Goal: Task Accomplishment & Management: Manage account settings

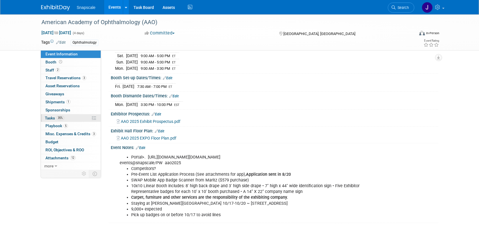
click at [51, 118] on span "Tasks 35%" at bounding box center [54, 118] width 19 height 5
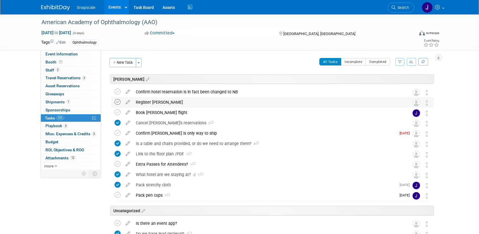
click at [119, 102] on icon at bounding box center [117, 102] width 6 height 6
click at [126, 103] on icon at bounding box center [128, 100] width 10 height 7
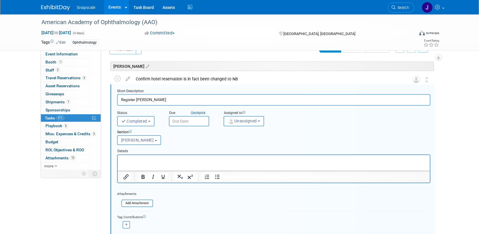
scroll to position [13, 0]
click at [139, 160] on p "Rich Text Area. Press ALT-0 for help." at bounding box center [273, 159] width 305 height 5
click at [230, 122] on img "button" at bounding box center [231, 121] width 6 height 6
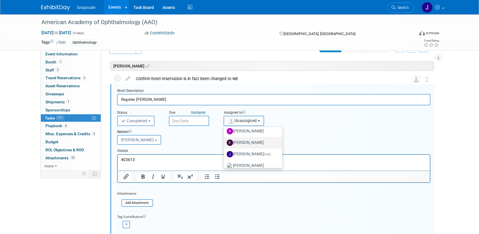
scroll to position [15, 0]
click at [229, 151] on img at bounding box center [230, 154] width 6 height 6
click at [225, 151] on input "Jennifer Benedict (me)" at bounding box center [223, 153] width 4 height 4
select select "ff8e83e6-6ab1-4fe0-a632-643b0aac2113"
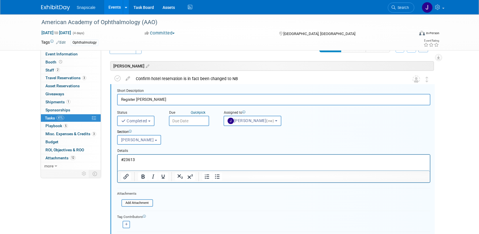
click at [193, 118] on input "text" at bounding box center [189, 121] width 40 height 10
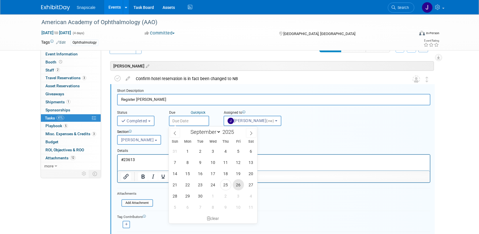
click at [238, 186] on span "26" at bounding box center [238, 184] width 11 height 11
type input "Sep 26, 2025"
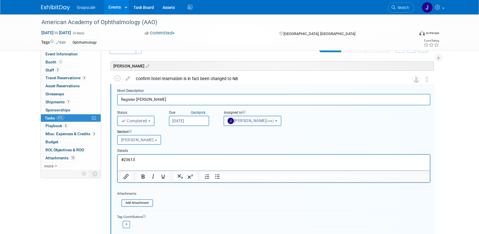
click at [277, 121] on b "button" at bounding box center [276, 120] width 2 height 1
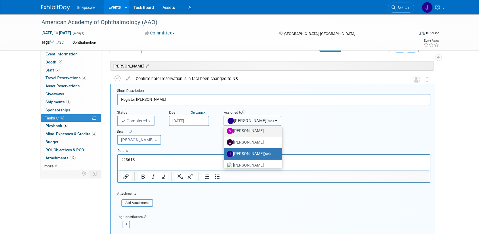
scroll to position [0, 0]
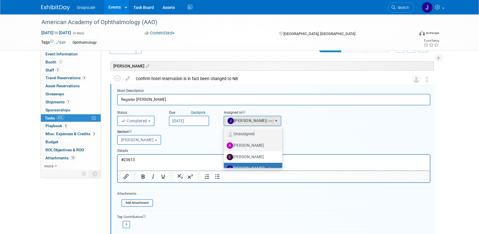
click at [252, 134] on label "Unassigned" at bounding box center [252, 134] width 50 height 9
click at [225, 134] on input "Unassigned" at bounding box center [223, 134] width 4 height 4
select select
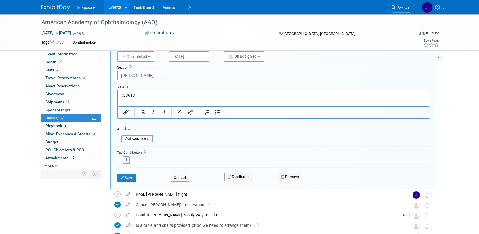
scroll to position [78, 0]
click at [130, 178] on button "Save" at bounding box center [127, 177] width 20 height 8
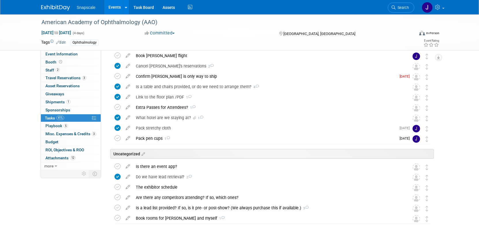
scroll to position [82, 0]
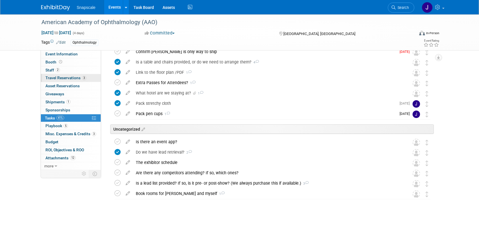
click at [65, 79] on span "Travel Reservations 3" at bounding box center [65, 78] width 41 height 5
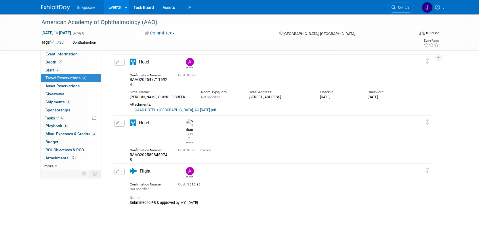
scroll to position [24, 0]
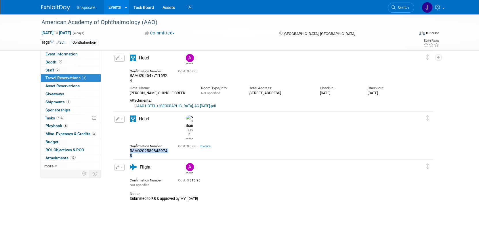
drag, startPoint x: 168, startPoint y: 137, endPoint x: 121, endPoint y: 138, distance: 46.6
click at [121, 138] on div "Edit Reservation Nathan 0.00" at bounding box center [268, 143] width 311 height 55
copy span "RAAO2025898459748"
click at [183, 91] on div "ROSEN SHINGLE CREEK" at bounding box center [161, 93] width 63 height 5
drag, startPoint x: 168, startPoint y: 76, endPoint x: 123, endPoint y: 78, distance: 45.2
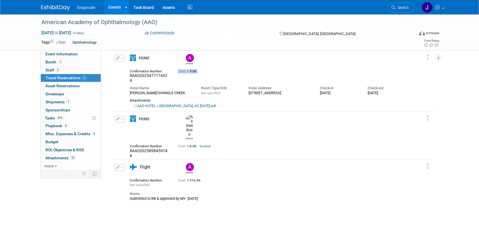
click at [123, 78] on div "Edit Reservation Alex 0.00" at bounding box center [268, 81] width 311 height 53
drag, startPoint x: 130, startPoint y: 76, endPoint x: 169, endPoint y: 76, distance: 39.7
click at [169, 76] on div "Confirmation Number: RAAO2025477116924" at bounding box center [149, 76] width 48 height 16
copy span "RAAO2025477116924"
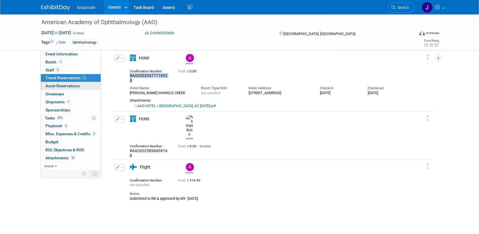
click at [52, 88] on span "Asset Reservations 0" at bounding box center [62, 86] width 34 height 5
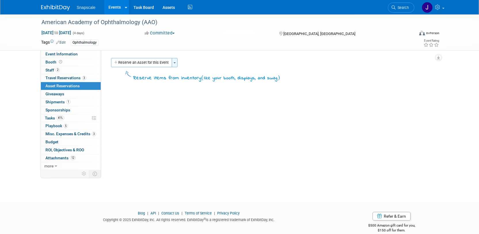
click at [175, 63] on span "button" at bounding box center [174, 62] width 2 height 1
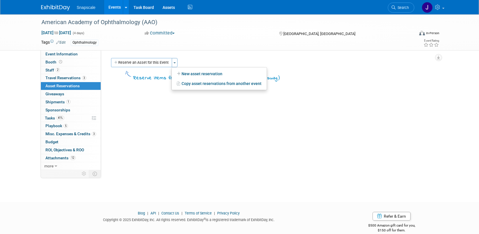
click at [137, 95] on div "Event Website: Edit https://www.aao.org/practice-management/coding/codequest-ev…" at bounding box center [269, 110] width 337 height 120
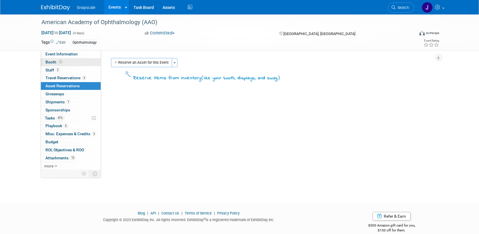
click at [47, 62] on span "Booth" at bounding box center [54, 62] width 18 height 5
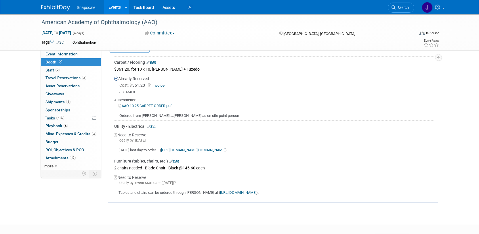
scroll to position [101, 0]
click at [174, 161] on link "Edit" at bounding box center [173, 161] width 9 height 4
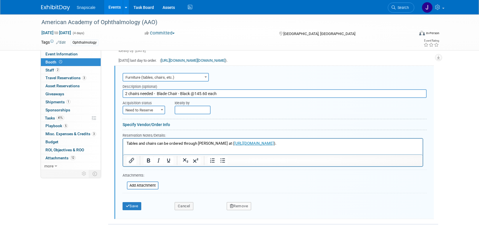
scroll to position [0, 0]
click at [335, 144] on p "Tables and chairs can be ordered through Freeman at ( https://www.freemanco.com…" at bounding box center [272, 143] width 293 height 5
click at [131, 206] on button "Save" at bounding box center [131, 206] width 19 height 8
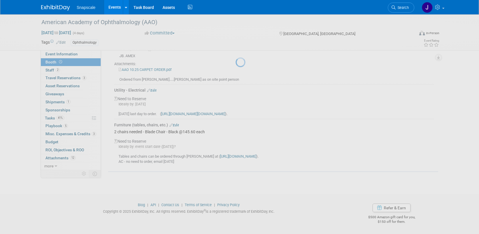
scroll to position [137, 0]
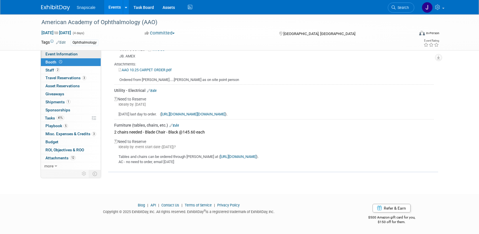
click at [59, 52] on span "Event Information" at bounding box center [61, 54] width 32 height 5
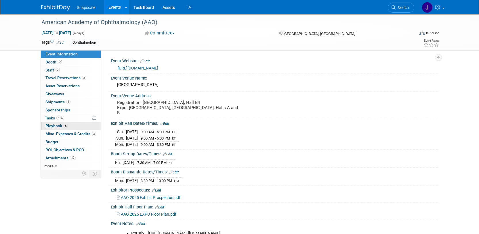
click at [57, 126] on span "Playbook 5" at bounding box center [56, 126] width 22 height 5
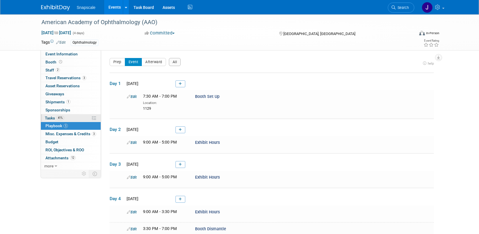
click at [46, 119] on span "Tasks 41%" at bounding box center [54, 118] width 19 height 5
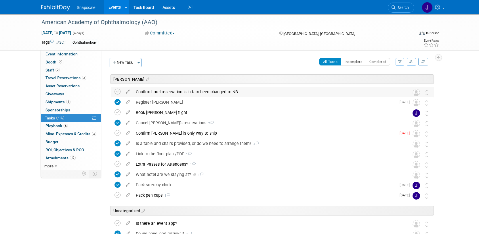
click at [241, 93] on div "Confirm hotel reservation is in fact been changed to NB" at bounding box center [267, 92] width 268 height 10
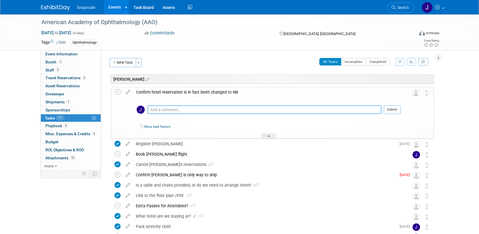
click at [184, 110] on textarea at bounding box center [264, 110] width 234 height 9
type textarea "9.26. email sent"
click at [385, 110] on button "Submit" at bounding box center [391, 110] width 17 height 9
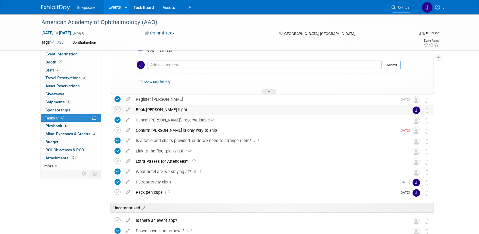
scroll to position [71, 0]
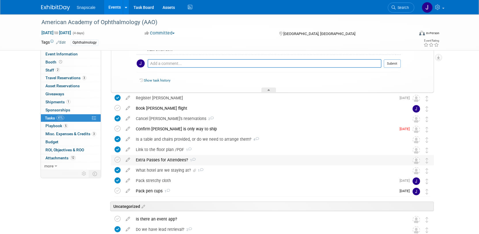
click at [168, 160] on div "Extra Passes for Attendees? 1" at bounding box center [267, 160] width 268 height 10
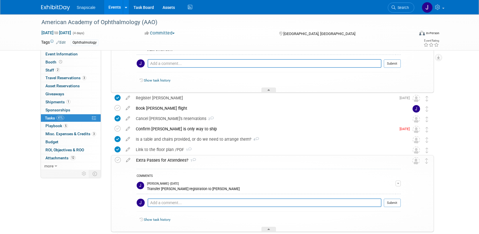
click at [398, 185] on button "button" at bounding box center [397, 184] width 5 height 6
click at [308, 185] on div "Jennifer Benedict - 3 days ago" at bounding box center [271, 184] width 248 height 4
click at [160, 205] on textarea at bounding box center [264, 203] width 234 height 9
type textarea "5 come with registration, 3 remain"
click at [391, 203] on button "Submit" at bounding box center [391, 203] width 17 height 9
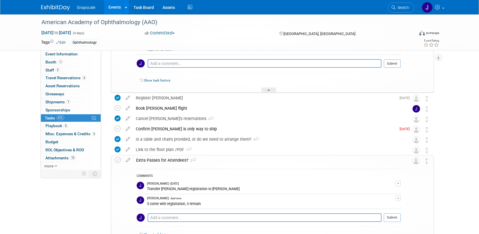
click at [114, 165] on div "Extra Passes for Attendees? 2 COMMENTS Jennifer Benedict - 3 days ago Transfer …" at bounding box center [272, 201] width 323 height 92
click at [115, 161] on icon at bounding box center [118, 160] width 6 height 6
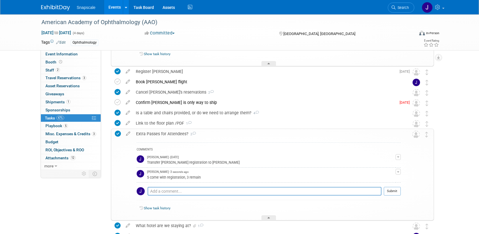
scroll to position [101, 0]
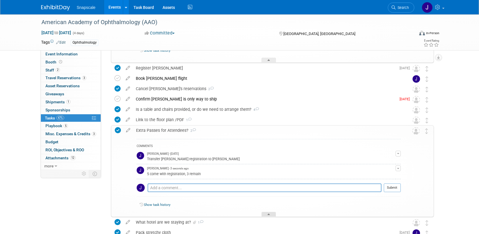
click at [274, 214] on div at bounding box center [268, 214] width 14 height 5
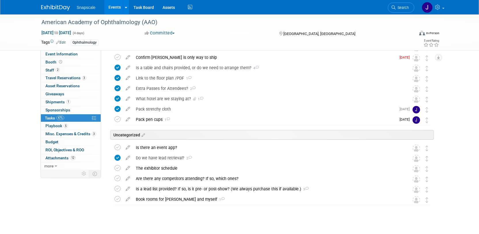
scroll to position [149, 0]
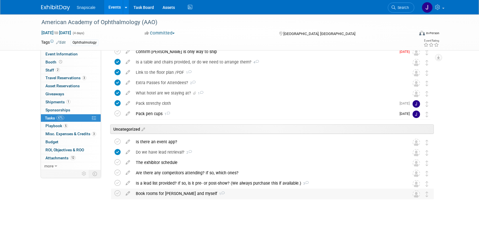
click at [159, 194] on div "Book rooms for Alex and myself 1" at bounding box center [267, 194] width 268 height 10
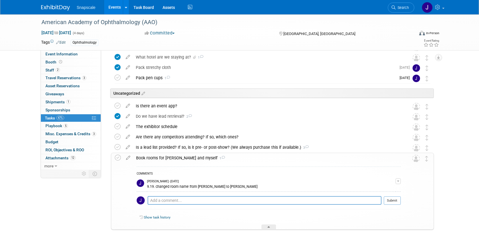
scroll to position [186, 0]
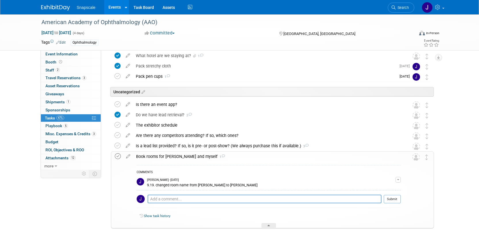
click at [119, 156] on icon at bounding box center [118, 157] width 6 height 6
click at [263, 226] on div at bounding box center [268, 225] width 14 height 5
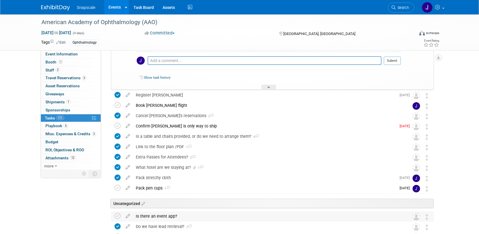
scroll to position [0, 0]
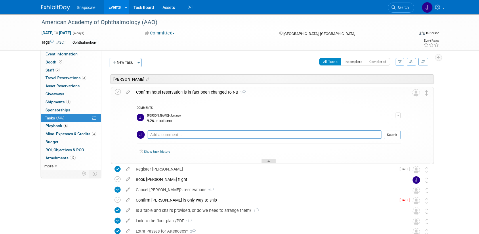
click at [267, 161] on icon at bounding box center [268, 162] width 2 height 3
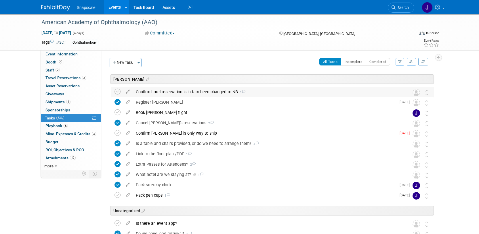
click at [227, 91] on div "Confirm hotel reservation is in fact been changed to NB 1" at bounding box center [267, 92] width 268 height 10
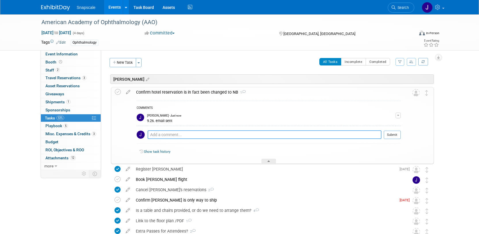
click at [173, 135] on textarea at bounding box center [264, 135] width 234 height 9
type textarea "Confirmed!"
click at [388, 135] on button "Submit" at bounding box center [391, 135] width 17 height 9
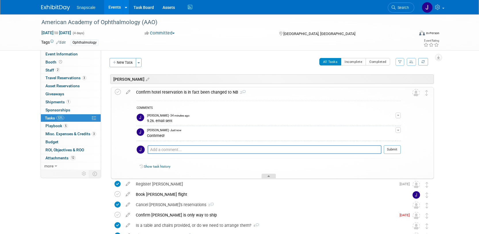
click at [265, 176] on div at bounding box center [268, 176] width 14 height 5
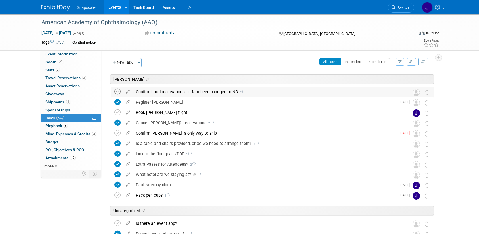
click at [118, 91] on icon at bounding box center [117, 92] width 6 height 6
click at [52, 9] on img at bounding box center [55, 8] width 29 height 6
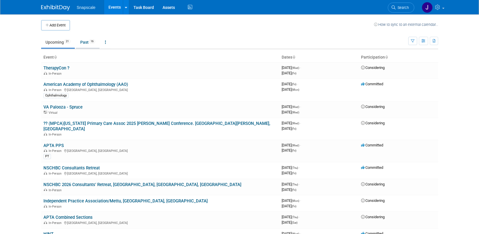
click at [83, 44] on link "Past 16" at bounding box center [88, 42] width 24 height 11
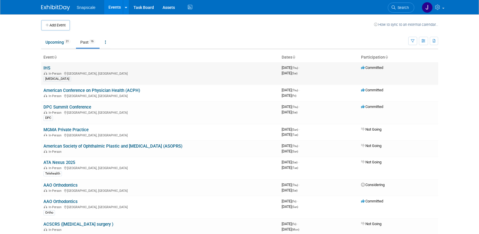
click at [46, 70] on link "IHS" at bounding box center [46, 68] width 7 height 5
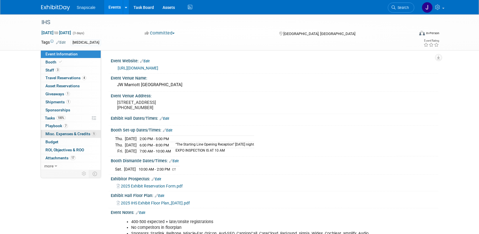
click at [51, 134] on span "Misc. Expenses & Credits 1" at bounding box center [70, 134] width 51 height 5
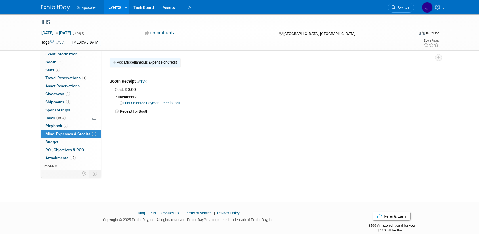
click at [160, 62] on link "Add Miscellaneous Expense or Credit" at bounding box center [145, 62] width 71 height 9
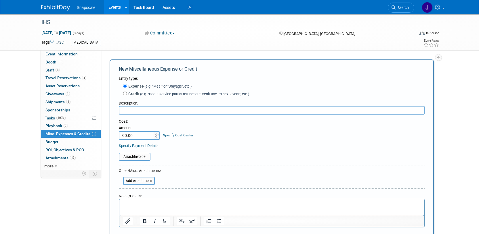
click at [126, 112] on input "text" at bounding box center [272, 110] width 306 height 9
type input "Meal NB"
type input "$ 10.78"
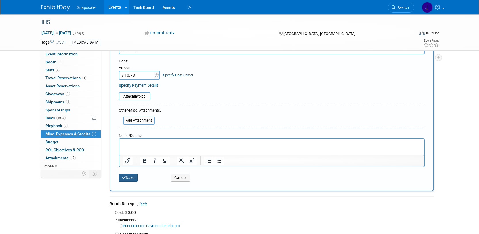
click at [131, 178] on button "Save" at bounding box center [128, 178] width 19 height 8
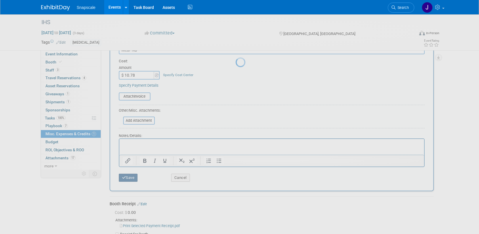
scroll to position [8, 0]
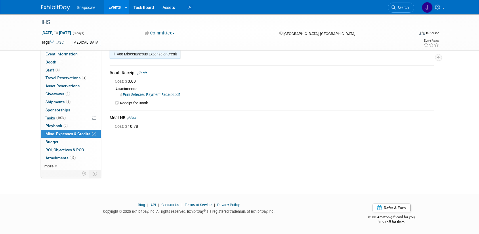
click at [129, 54] on link "Add Miscellaneous Expense or Credit" at bounding box center [145, 54] width 71 height 9
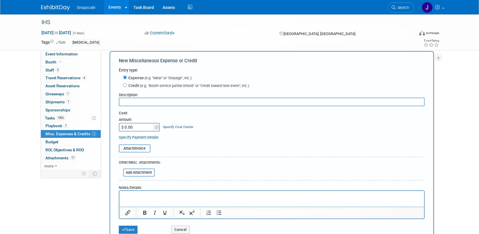
scroll to position [0, 0]
type input "FedEx"
drag, startPoint x: 136, startPoint y: 129, endPoint x: 140, endPoint y: 132, distance: 5.3
click at [140, 132] on div "Cost: Amount $ 0.00 Specify Cost Center Cost Center -- Not Specified --" at bounding box center [272, 126] width 306 height 30
type input "$ 35.00"
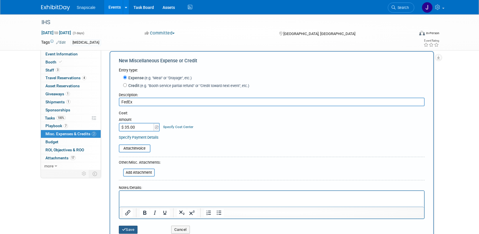
click at [125, 229] on icon "submit" at bounding box center [124, 230] width 4 height 4
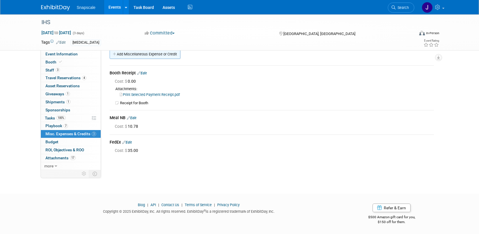
click at [127, 53] on link "Add Miscellaneous Expense or Credit" at bounding box center [145, 54] width 71 height 9
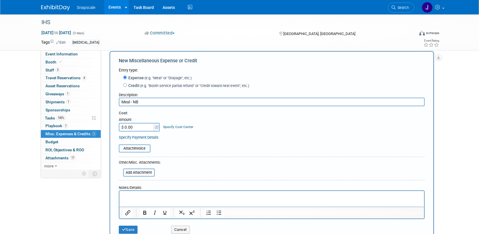
type input "Meal - NB"
click at [131, 129] on input "$ 0.00" at bounding box center [137, 127] width 36 height 9
type input "$ 23.62"
click at [131, 229] on button "Save" at bounding box center [128, 230] width 19 height 8
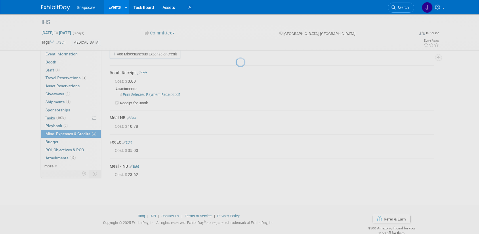
scroll to position [20, 0]
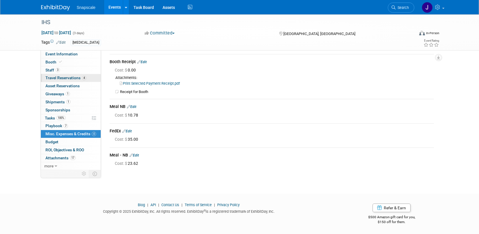
click at [56, 78] on span "Travel Reservations 4" at bounding box center [65, 78] width 41 height 5
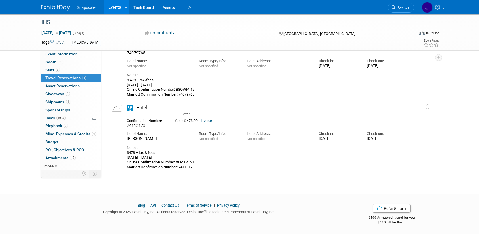
scroll to position [144, 0]
click at [48, 140] on span "Budget" at bounding box center [51, 142] width 13 height 5
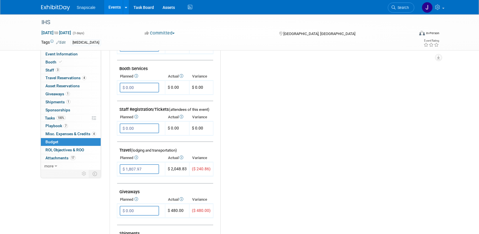
scroll to position [143, 0]
click at [50, 78] on span "Travel Reservations 4" at bounding box center [65, 78] width 41 height 5
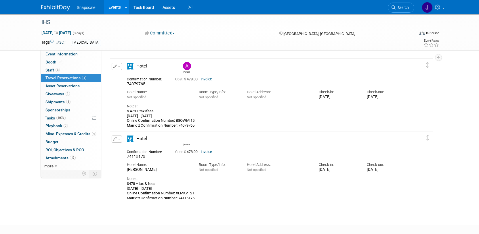
scroll to position [112, 0]
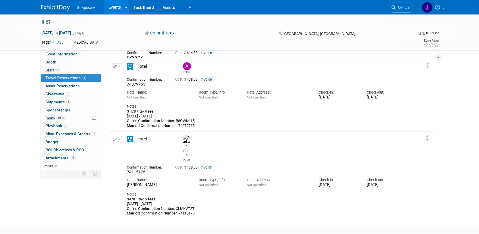
click at [206, 166] on link "Invoice" at bounding box center [206, 168] width 11 height 4
click at [65, 135] on span "Misc. Expenses & Credits 4" at bounding box center [70, 134] width 51 height 5
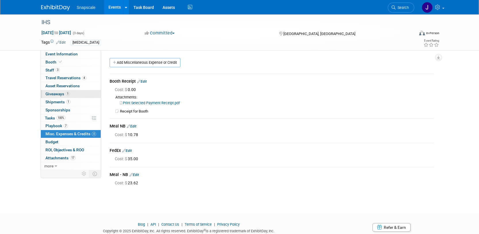
click at [55, 95] on span "Giveaways 1" at bounding box center [57, 94] width 24 height 5
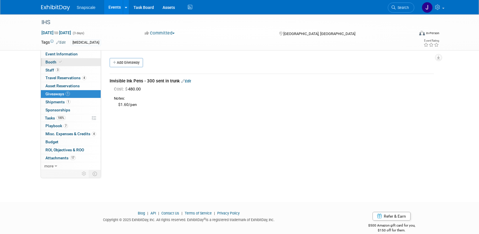
click at [51, 62] on span "Booth" at bounding box center [54, 62] width 18 height 5
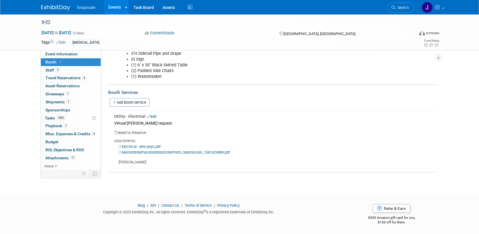
scroll to position [101, 0]
click at [134, 102] on link "Add Booth Service" at bounding box center [130, 102] width 40 height 8
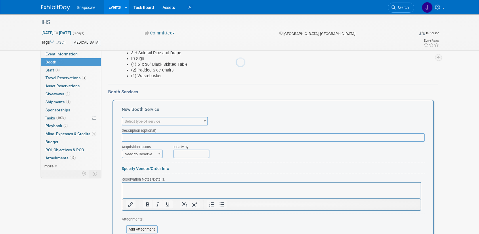
scroll to position [0, 0]
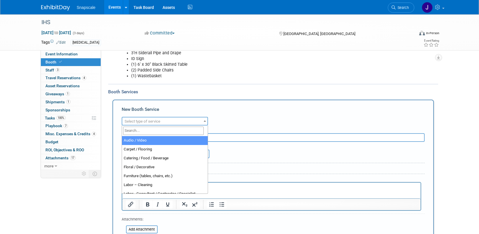
click at [206, 122] on span at bounding box center [205, 120] width 6 height 7
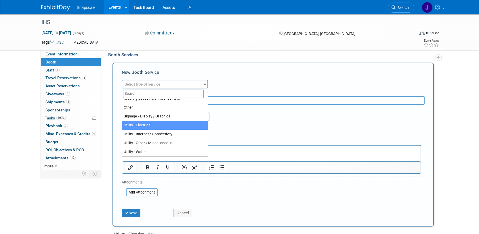
scroll to position [141, 0]
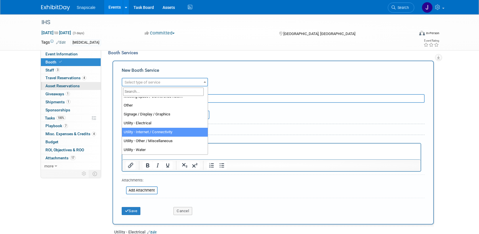
click at [52, 87] on span "Asset Reservations 0" at bounding box center [62, 86] width 34 height 5
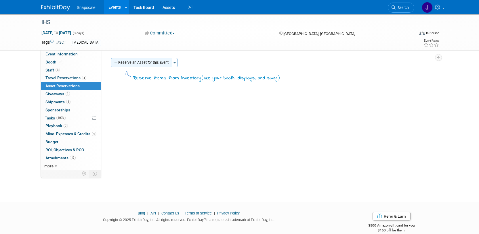
click at [116, 62] on icon "button" at bounding box center [116, 63] width 4 height 4
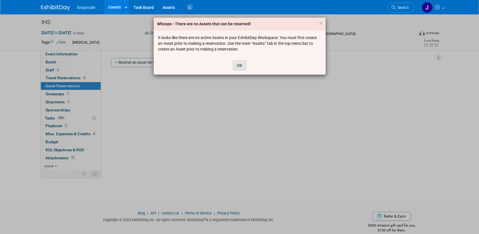
click at [241, 66] on button "OK" at bounding box center [239, 66] width 13 height 10
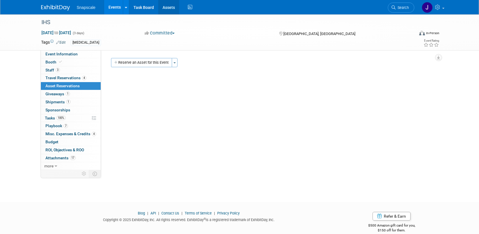
click at [168, 9] on link "Assets" at bounding box center [168, 7] width 21 height 14
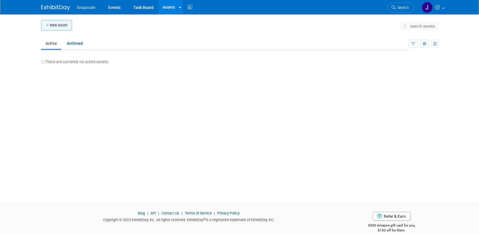
click at [60, 26] on button "New Asset" at bounding box center [56, 25] width 31 height 10
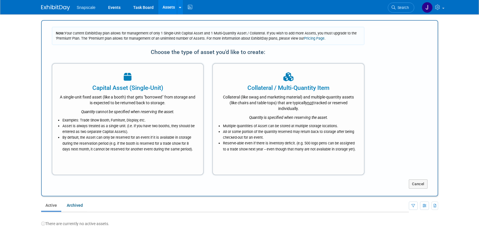
click at [270, 90] on div "Collateral / Multi-Quantity Item" at bounding box center [288, 88] width 137 height 9
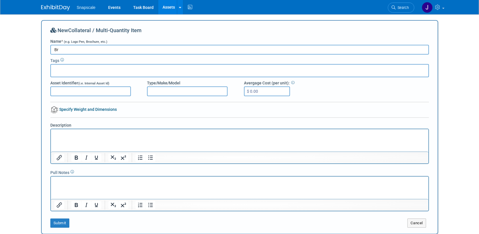
type input "B"
type input "Handouts"
click at [58, 225] on button "Submit" at bounding box center [59, 223] width 19 height 9
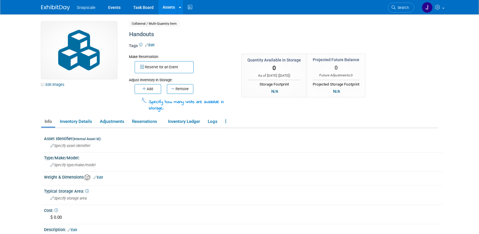
click at [57, 7] on img at bounding box center [55, 8] width 29 height 6
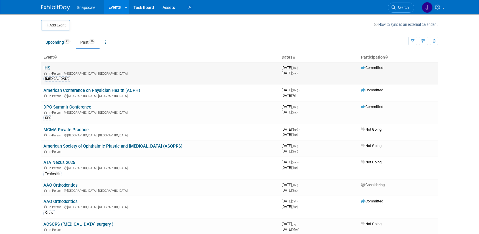
click at [48, 67] on link "IHS" at bounding box center [46, 68] width 7 height 5
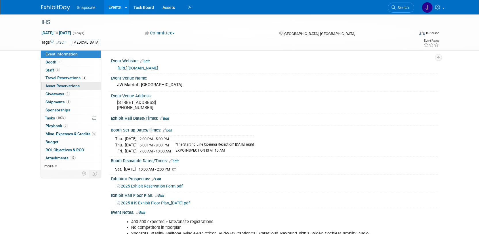
click at [53, 87] on span "Asset Reservations 0" at bounding box center [62, 86] width 34 height 5
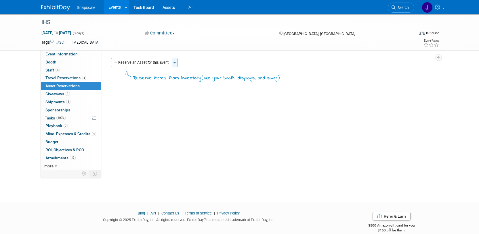
click at [175, 63] on span "button" at bounding box center [174, 62] width 2 height 1
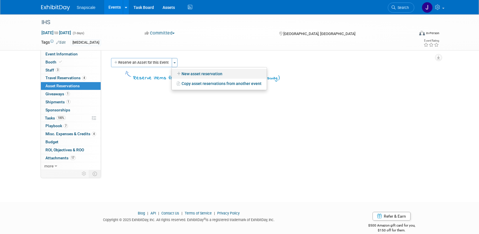
click at [184, 76] on link "New asset reservation" at bounding box center [219, 74] width 95 height 10
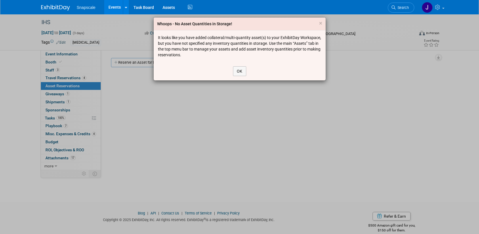
click at [239, 77] on div "OK" at bounding box center [240, 71] width 172 height 18
click at [238, 72] on button "OK" at bounding box center [239, 71] width 13 height 10
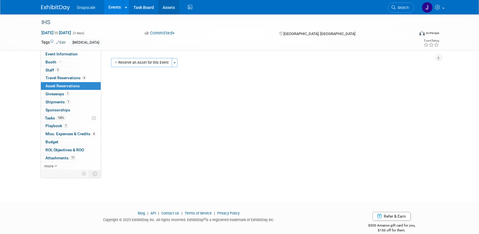
click at [171, 5] on link "Assets" at bounding box center [168, 7] width 21 height 14
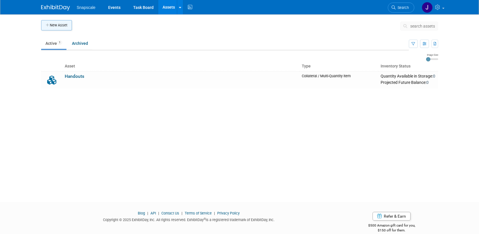
click at [63, 27] on button "New Asset" at bounding box center [56, 25] width 31 height 10
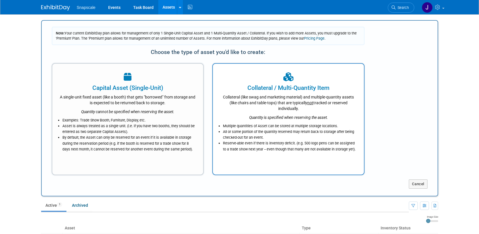
click at [302, 90] on div "Collateral / Multi-Quantity Item" at bounding box center [288, 88] width 137 height 9
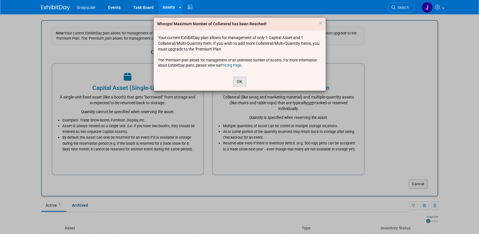
click at [238, 83] on button "OK" at bounding box center [239, 82] width 13 height 10
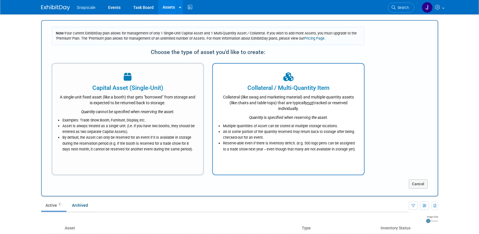
click at [312, 103] on span "not" at bounding box center [310, 103] width 6 height 5
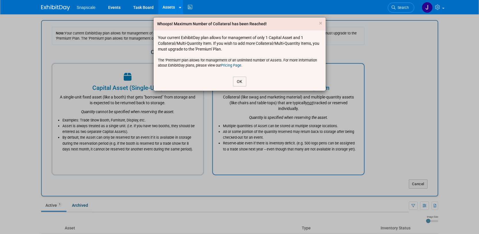
click at [233, 80] on button "OK" at bounding box center [239, 82] width 13 height 10
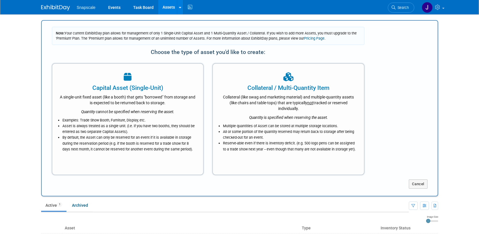
click at [56, 6] on img at bounding box center [55, 8] width 29 height 6
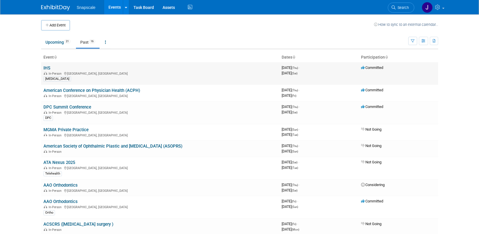
click at [47, 70] on link "IHS" at bounding box center [46, 68] width 7 height 5
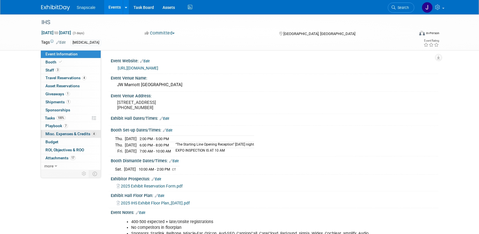
click at [54, 133] on span "Misc. Expenses & Credits 4" at bounding box center [70, 134] width 51 height 5
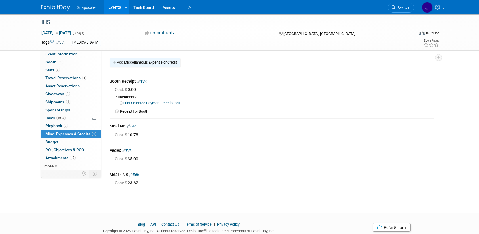
click at [137, 63] on link "Add Miscellaneous Expense or Credit" at bounding box center [145, 62] width 71 height 9
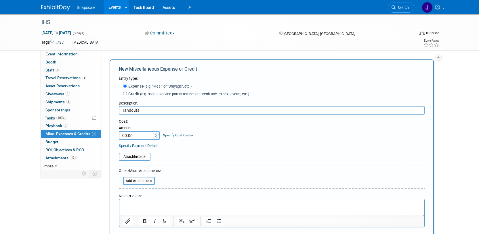
type input "Handouts"
drag, startPoint x: 135, startPoint y: 136, endPoint x: 129, endPoint y: 139, distance: 6.6
click at [129, 139] on input "$ 0.00" at bounding box center [137, 135] width 36 height 9
type input "$ 247.26"
click at [156, 108] on input "Handouts" at bounding box center [272, 110] width 306 height 9
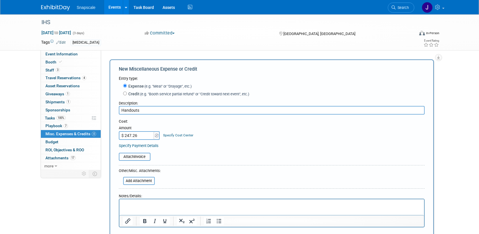
click at [152, 110] on input "Handouts" at bounding box center [272, 110] width 306 height 9
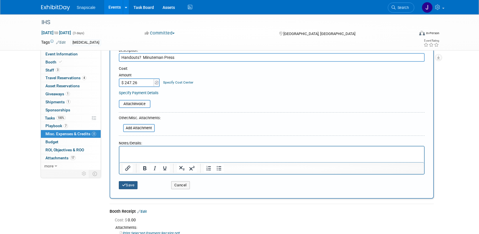
type input "Handouts? Minuteman Press"
click at [129, 185] on button "Save" at bounding box center [128, 185] width 19 height 8
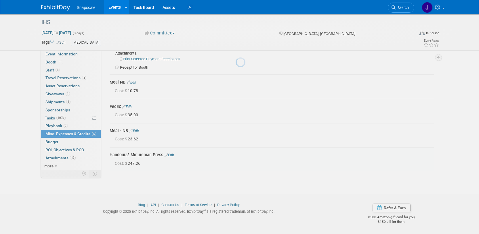
scroll to position [44, 0]
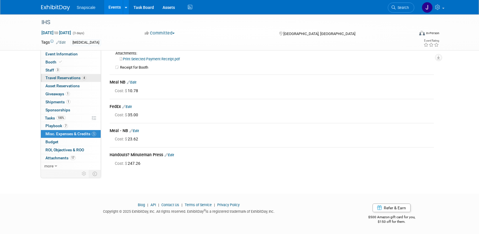
click at [53, 79] on span "Travel Reservations 4" at bounding box center [65, 78] width 41 height 5
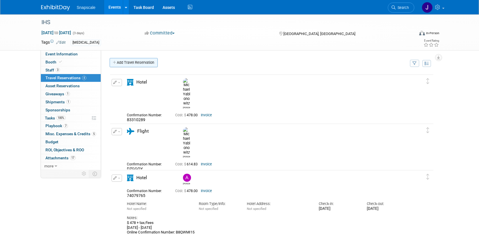
click at [126, 64] on link "Add Travel Reservation" at bounding box center [134, 62] width 48 height 9
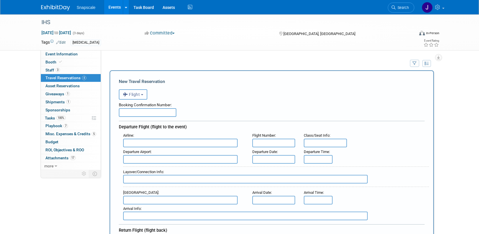
click at [139, 95] on span "Flight" at bounding box center [131, 94] width 17 height 5
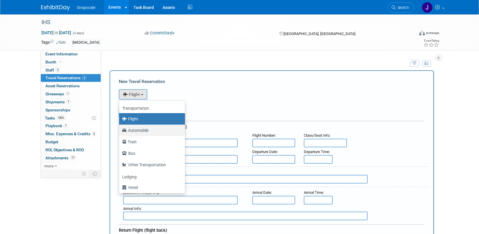
click at [133, 129] on label "Automobile" at bounding box center [150, 130] width 57 height 9
click at [120, 129] on input "Automobile" at bounding box center [118, 130] width 4 height 4
select select "4"
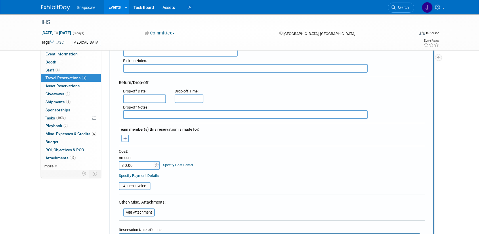
scroll to position [137, 0]
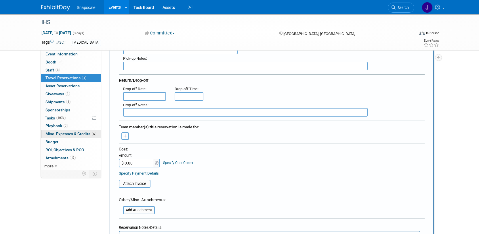
click at [51, 132] on span "Misc. Expenses & Credits 5" at bounding box center [70, 134] width 51 height 5
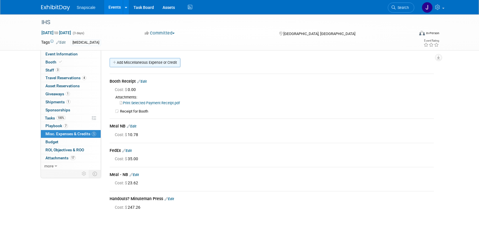
click at [154, 63] on link "Add Miscellaneous Expense or Credit" at bounding box center [145, 62] width 71 height 9
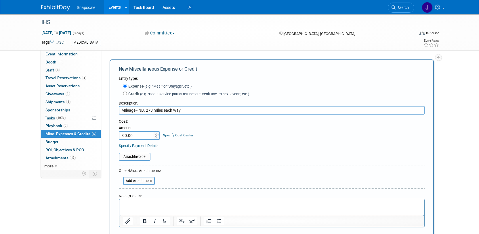
type input "MIleage - NB. 273 miles each way"
click at [144, 135] on input "$ 0.00" at bounding box center [137, 135] width 36 height 9
type input "$ 382.83"
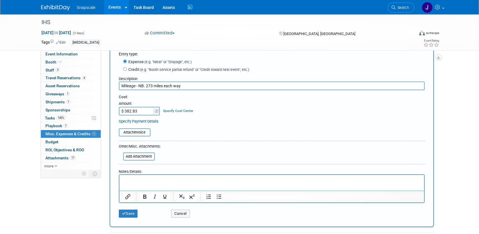
scroll to position [26, 0]
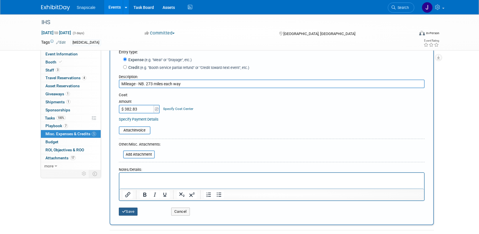
click at [128, 209] on button "Save" at bounding box center [128, 212] width 19 height 8
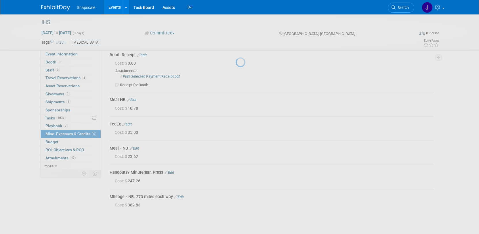
scroll to position [68, 0]
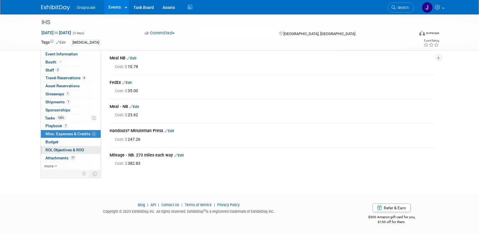
click at [55, 149] on span "ROI, Objectives & ROO 0" at bounding box center [64, 150] width 39 height 5
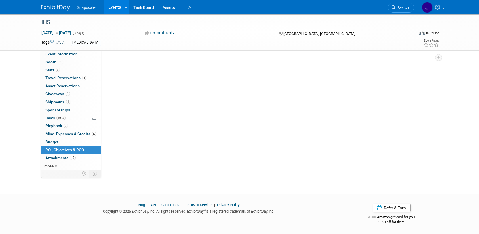
scroll to position [0, 0]
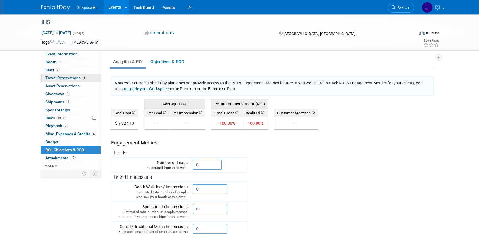
click at [69, 79] on span "Travel Reservations 4" at bounding box center [65, 78] width 41 height 5
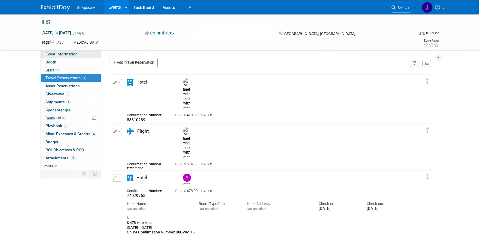
click at [68, 55] on span "Event Information" at bounding box center [61, 54] width 32 height 5
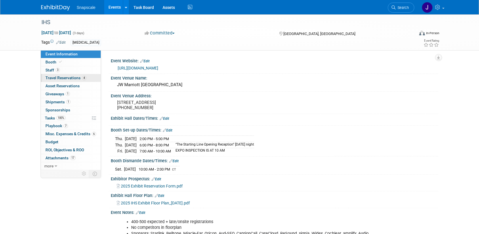
click at [63, 77] on span "Travel Reservations 4" at bounding box center [65, 78] width 41 height 5
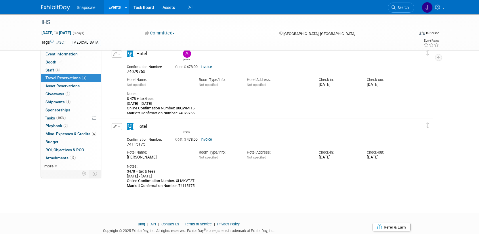
scroll to position [144, 0]
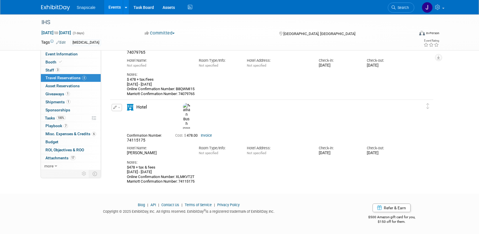
click at [56, 9] on img at bounding box center [55, 8] width 29 height 6
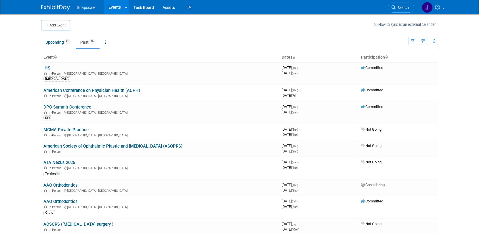
click at [85, 41] on link "Past 16" at bounding box center [88, 42] width 24 height 11
click at [84, 43] on link "Past 16" at bounding box center [88, 42] width 24 height 11
click at [92, 91] on link "American Conference on Physician Health (ACPH)" at bounding box center [91, 90] width 97 height 5
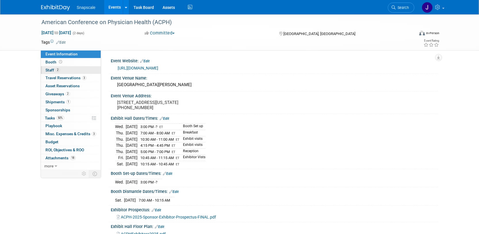
click at [52, 73] on link "2 Staff 2" at bounding box center [71, 70] width 60 height 8
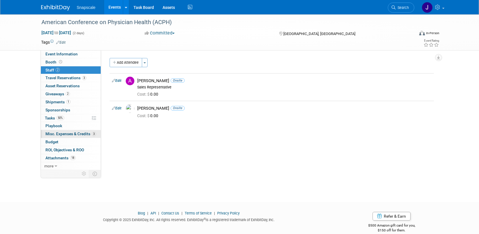
click at [52, 134] on span "Misc. Expenses & Credits 3" at bounding box center [70, 134] width 51 height 5
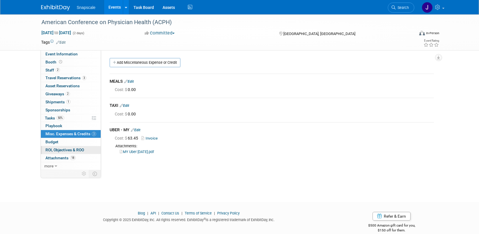
click at [53, 148] on span "ROI, Objectives & ROO 0" at bounding box center [64, 150] width 39 height 5
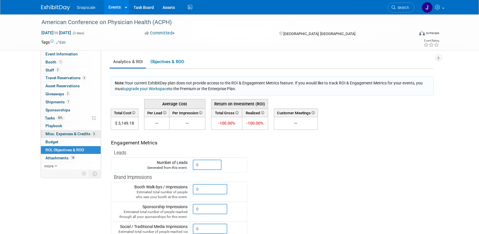
click at [53, 133] on span "Misc. Expenses & Credits 3" at bounding box center [70, 134] width 51 height 5
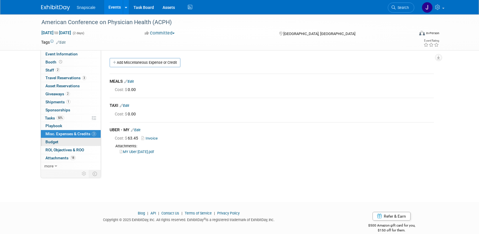
click at [54, 142] on span "Budget" at bounding box center [51, 142] width 13 height 5
